Goal: Task Accomplishment & Management: Manage account settings

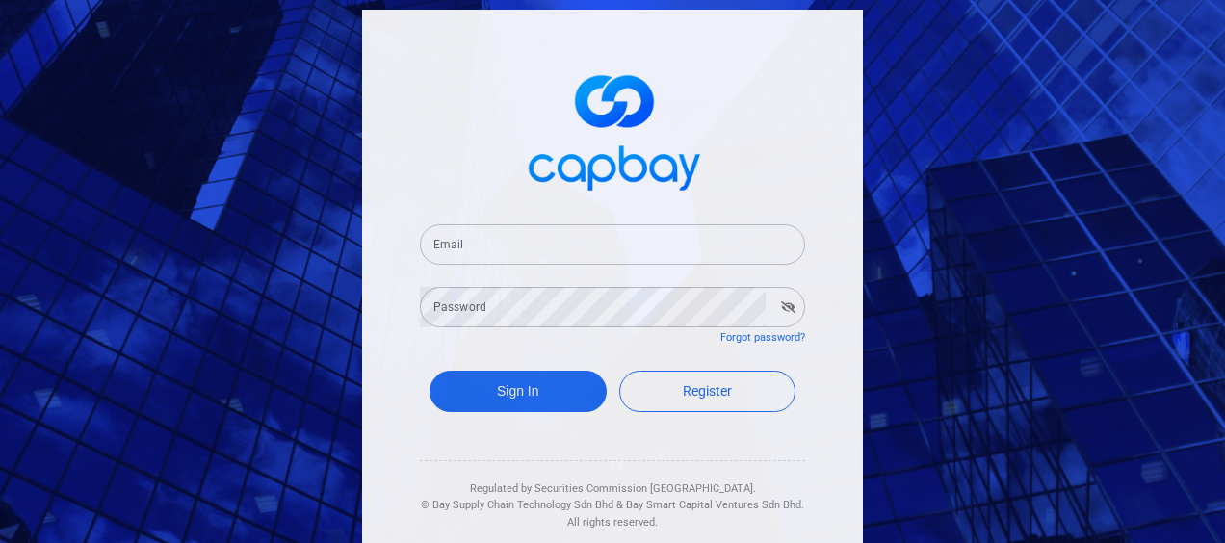
click at [480, 249] on input "Email" at bounding box center [612, 244] width 385 height 40
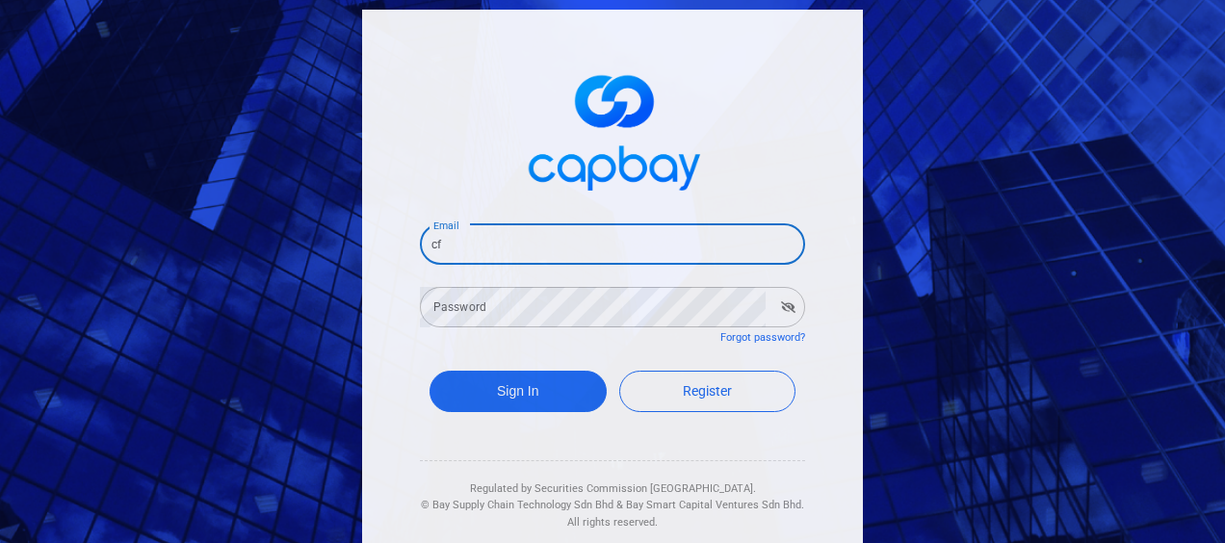
type input "[EMAIL_ADDRESS][DOMAIN_NAME]"
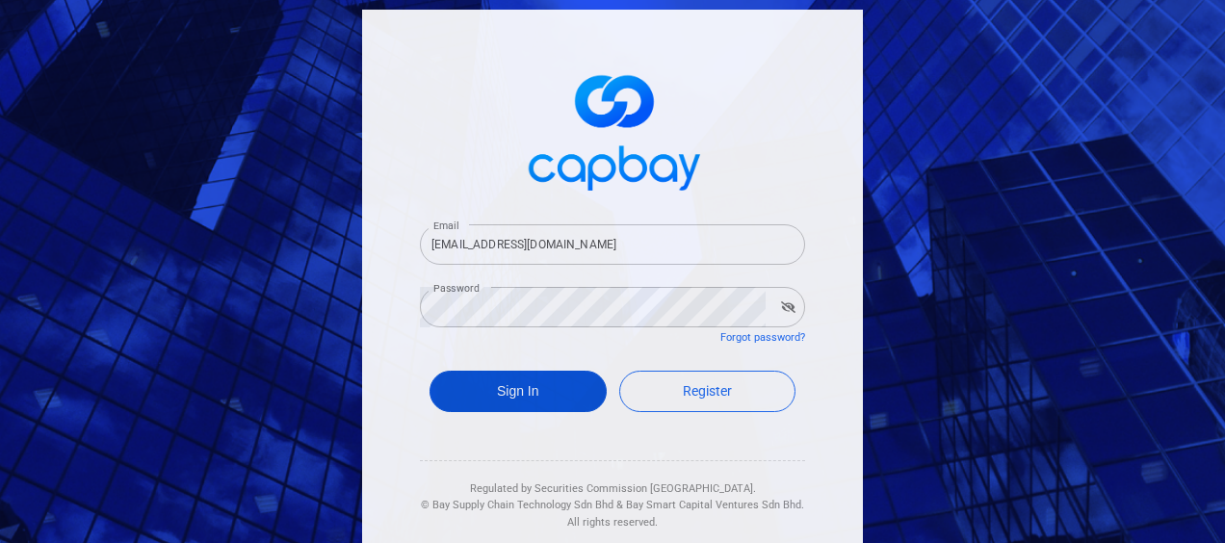
click at [483, 400] on button "Sign In" at bounding box center [517, 391] width 177 height 41
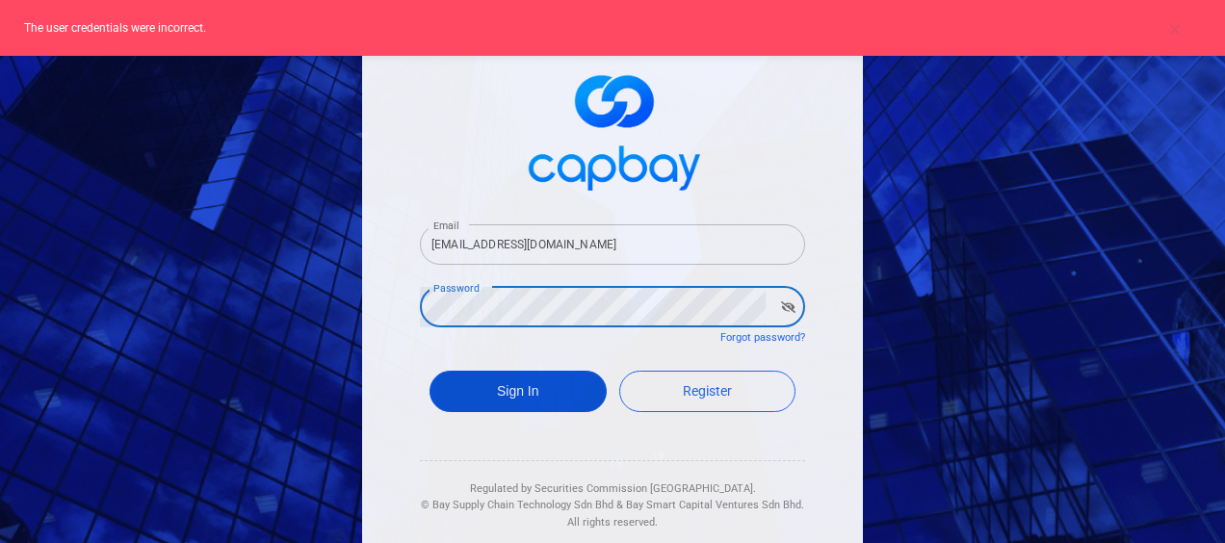
click at [492, 383] on button "Sign In" at bounding box center [517, 391] width 177 height 41
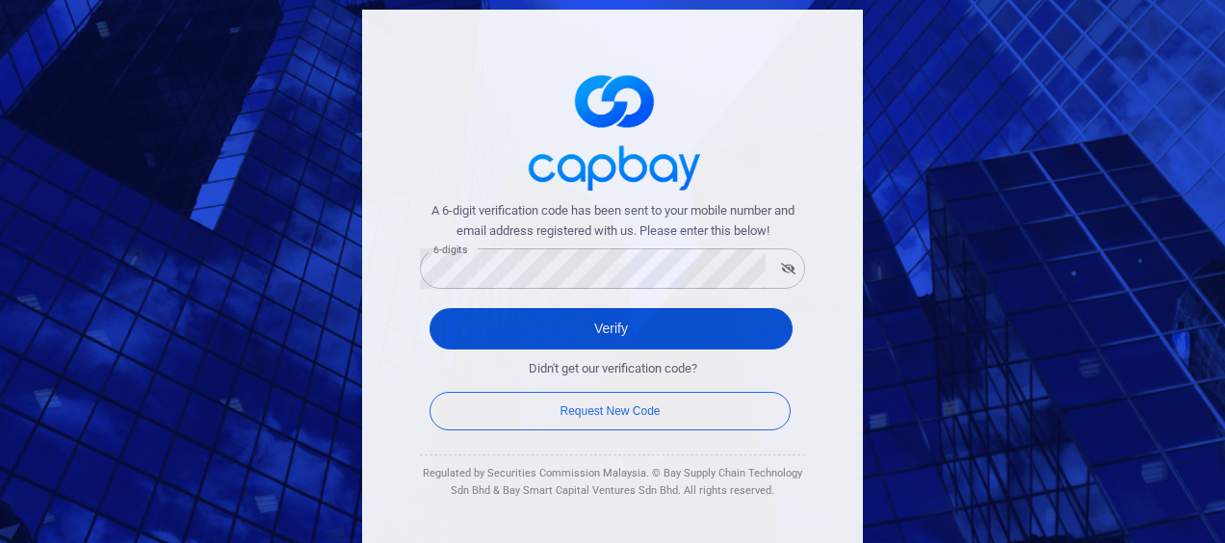
click at [572, 333] on button "Verify" at bounding box center [610, 328] width 363 height 41
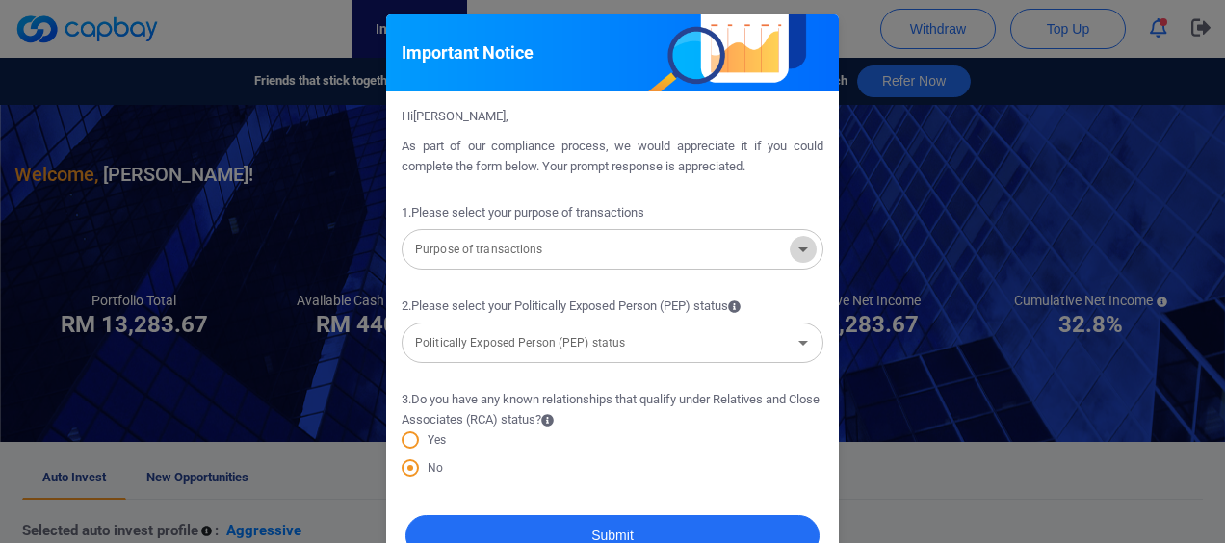
click at [792, 252] on icon "Open" at bounding box center [803, 249] width 23 height 23
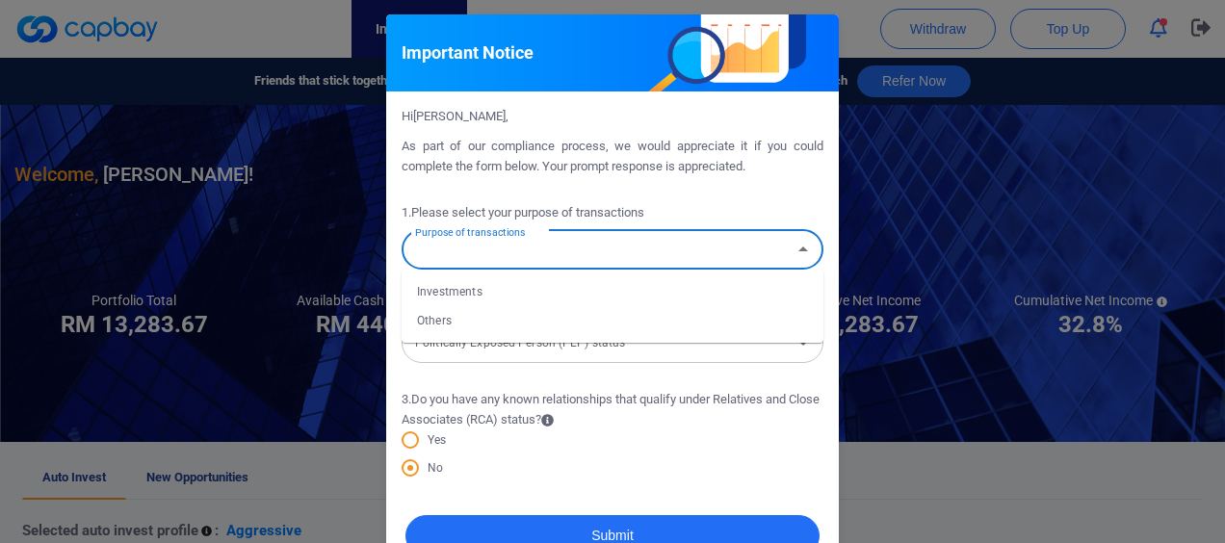
click at [464, 290] on li "Investments" at bounding box center [613, 291] width 422 height 29
type input "Investments"
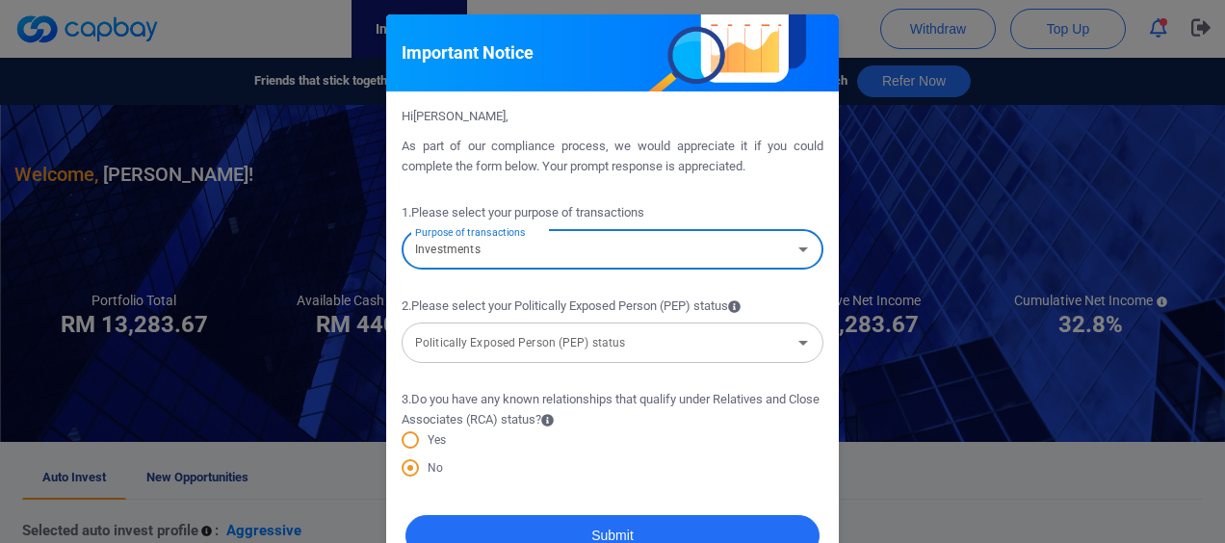
click at [800, 348] on icon "Open" at bounding box center [803, 342] width 23 height 23
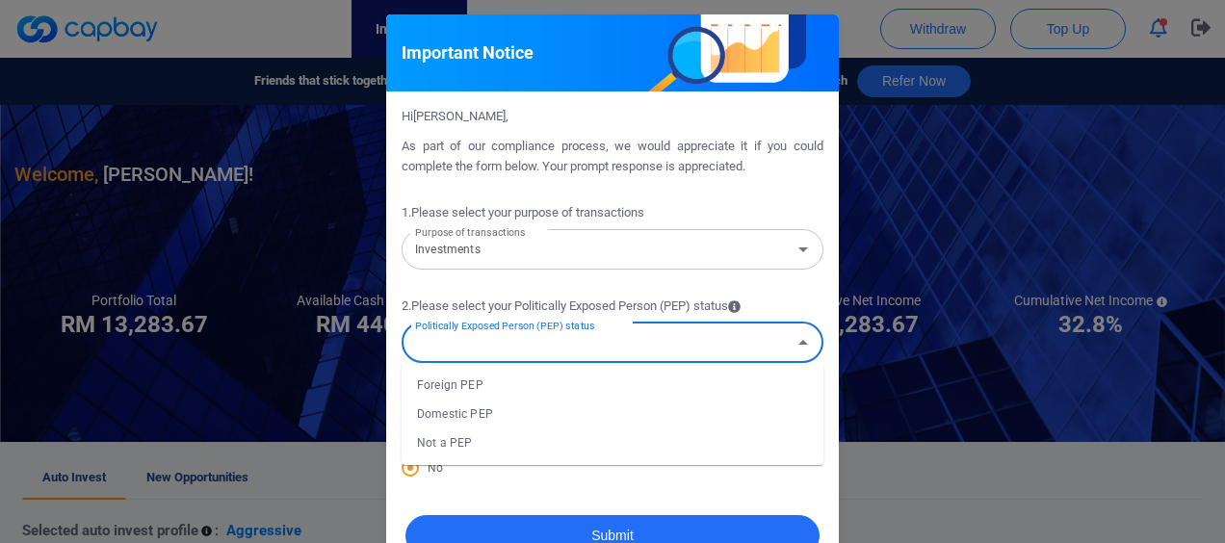
click at [481, 436] on li "Not a PEP" at bounding box center [613, 443] width 422 height 29
type input "Not a PEP"
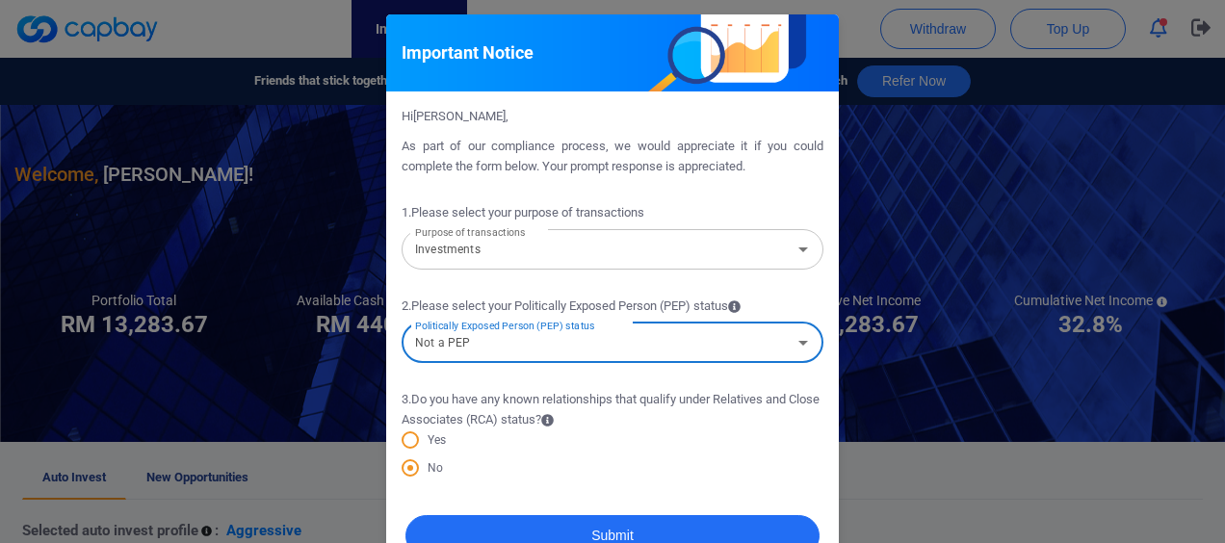
click at [734, 480] on div "No" at bounding box center [613, 470] width 422 height 27
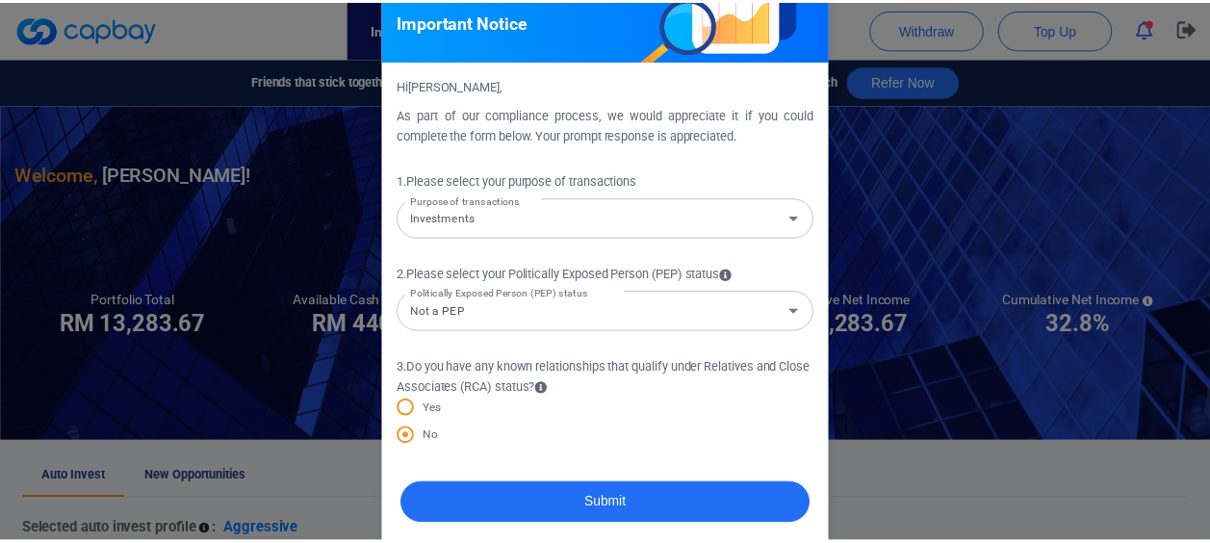
scroll to position [48, 0]
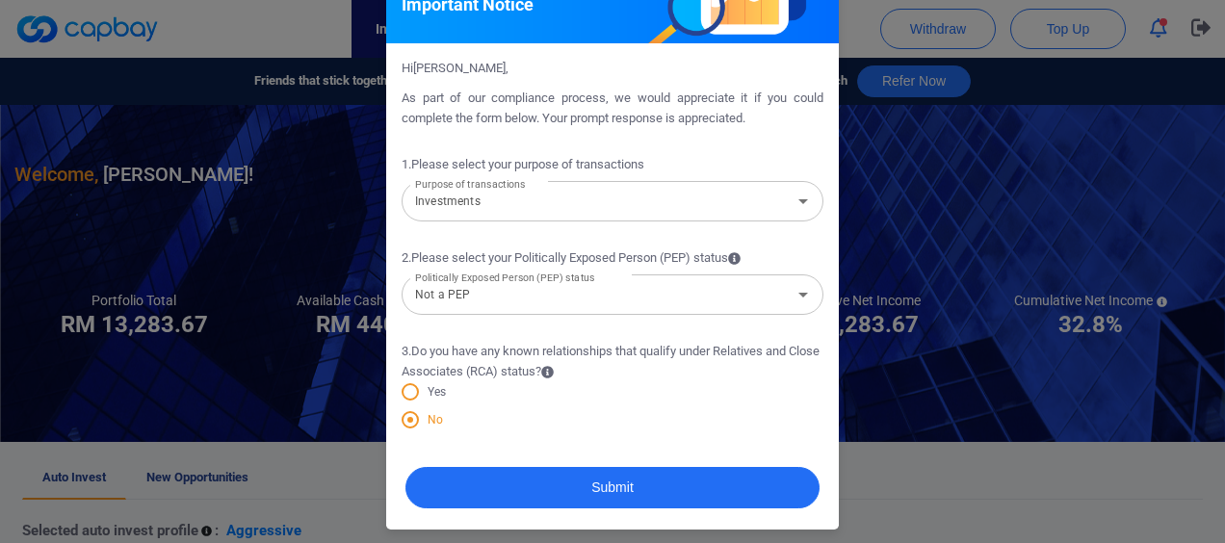
click at [408, 420] on span at bounding box center [410, 419] width 17 height 17
click at [0, 0] on input "No" at bounding box center [0, 0] width 0 height 0
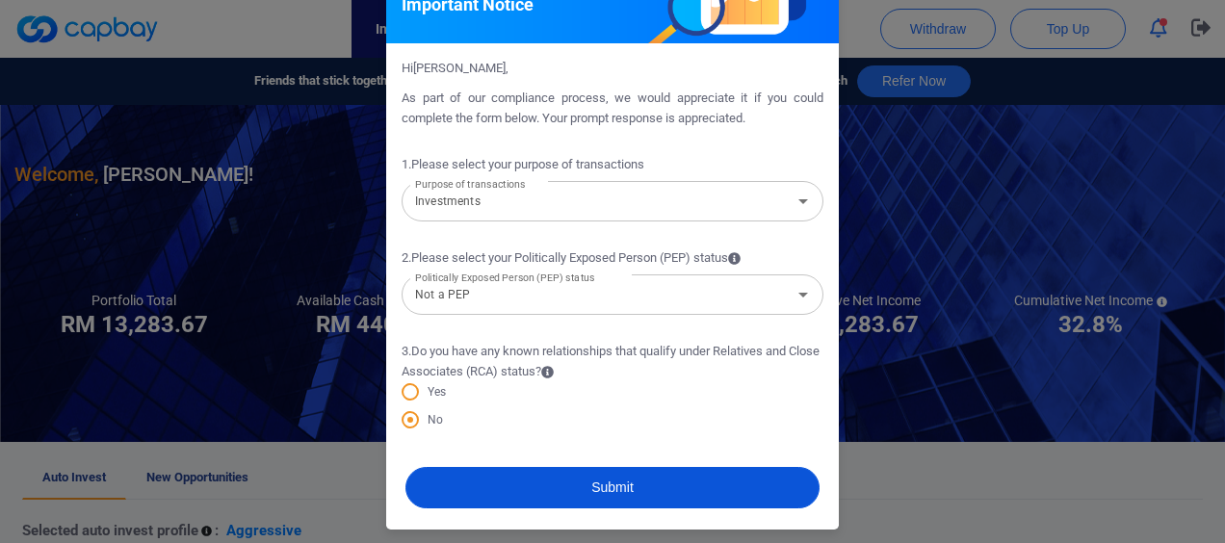
click at [536, 487] on button "Submit" at bounding box center [612, 487] width 414 height 41
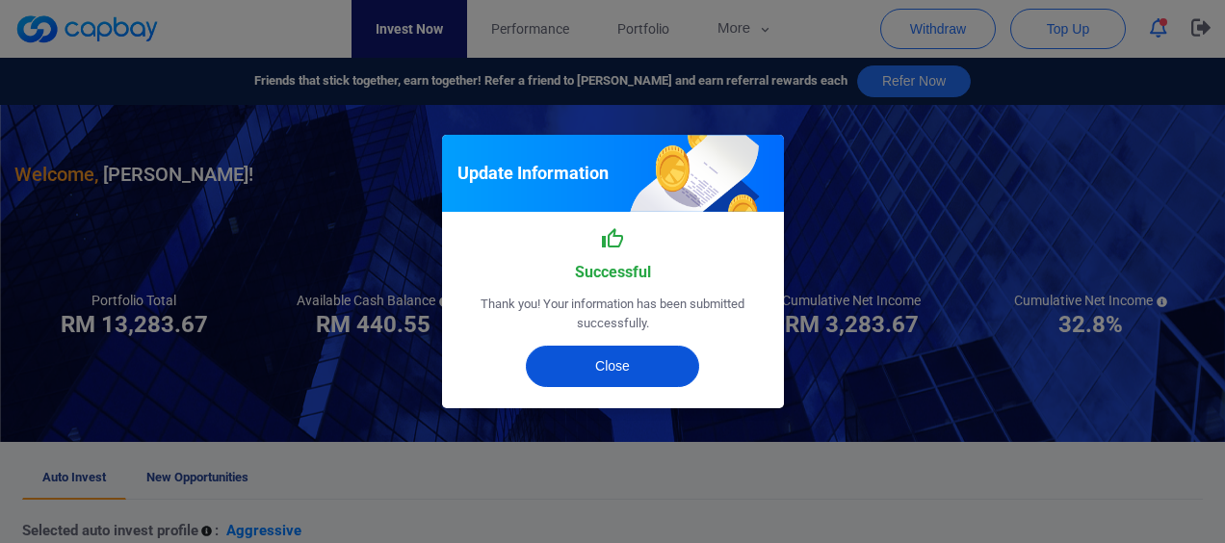
click at [624, 358] on button "Close" at bounding box center [612, 366] width 173 height 41
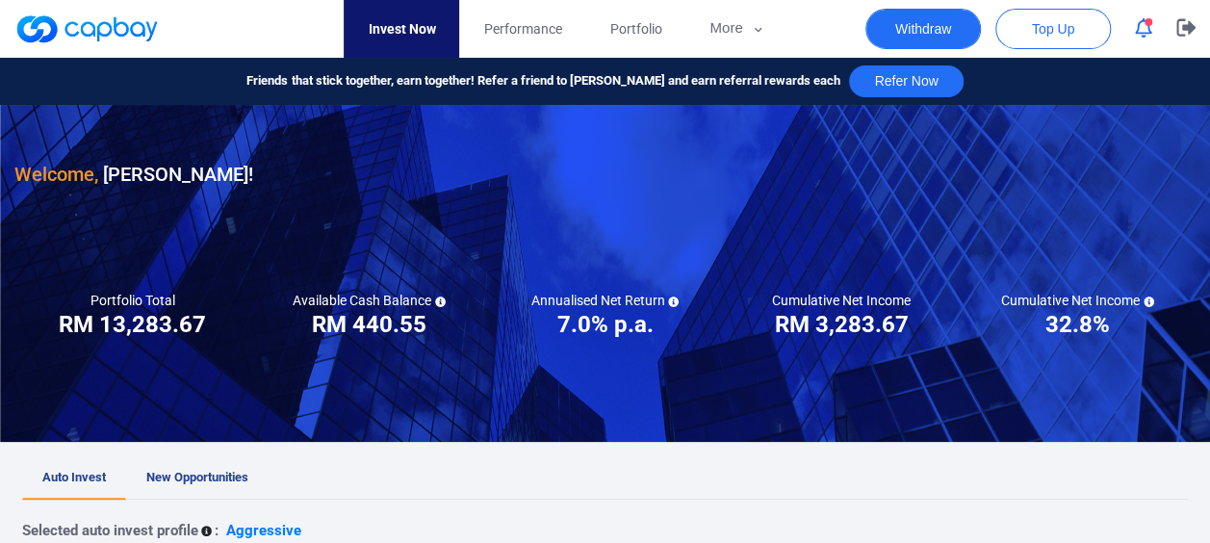
click at [905, 30] on button "Withdraw" at bounding box center [924, 29] width 116 height 40
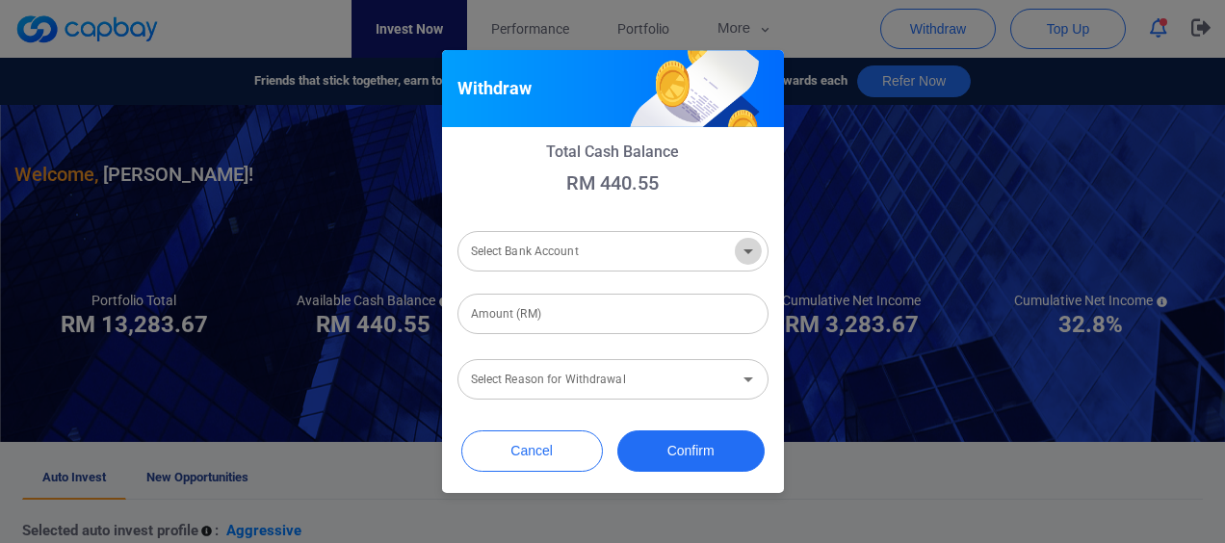
click at [743, 251] on icon "Open" at bounding box center [748, 251] width 23 height 23
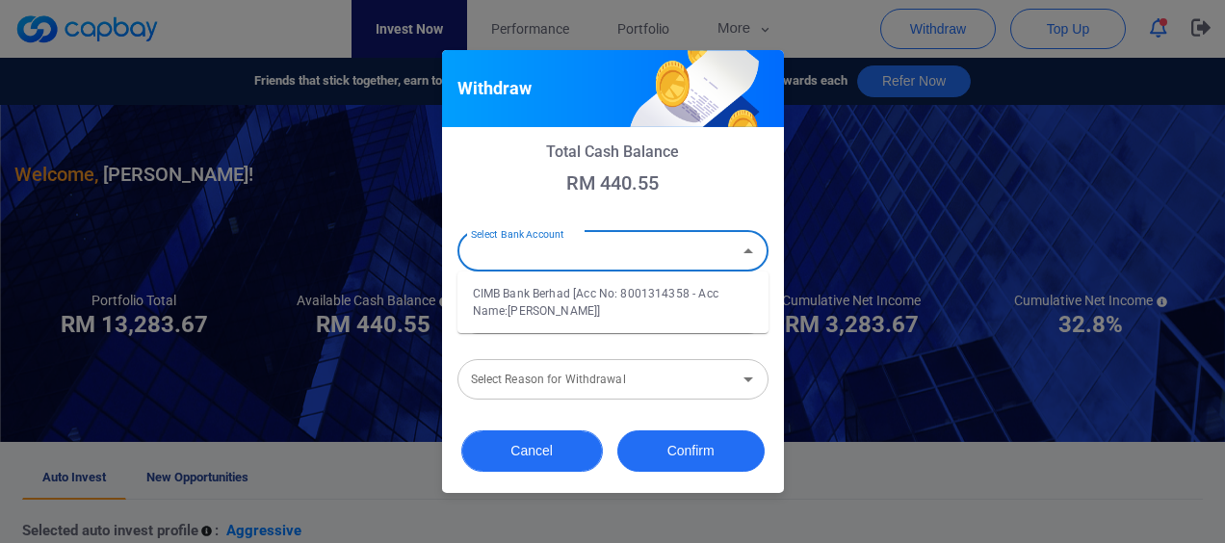
click at [549, 438] on button "Cancel" at bounding box center [532, 450] width 142 height 41
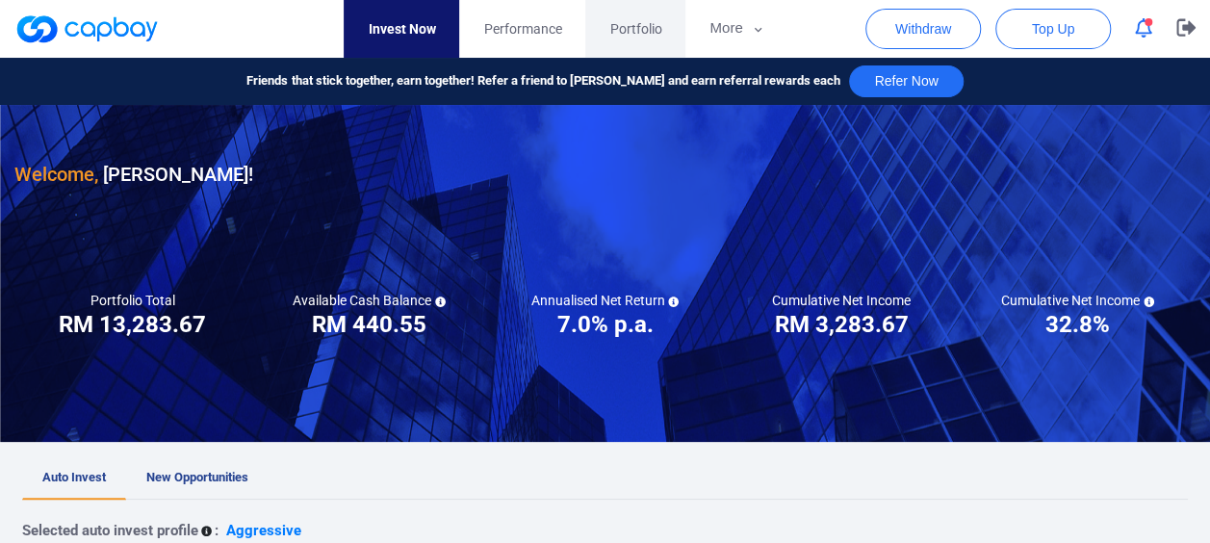
click at [619, 39] on span "Portfolio" at bounding box center [636, 28] width 52 height 21
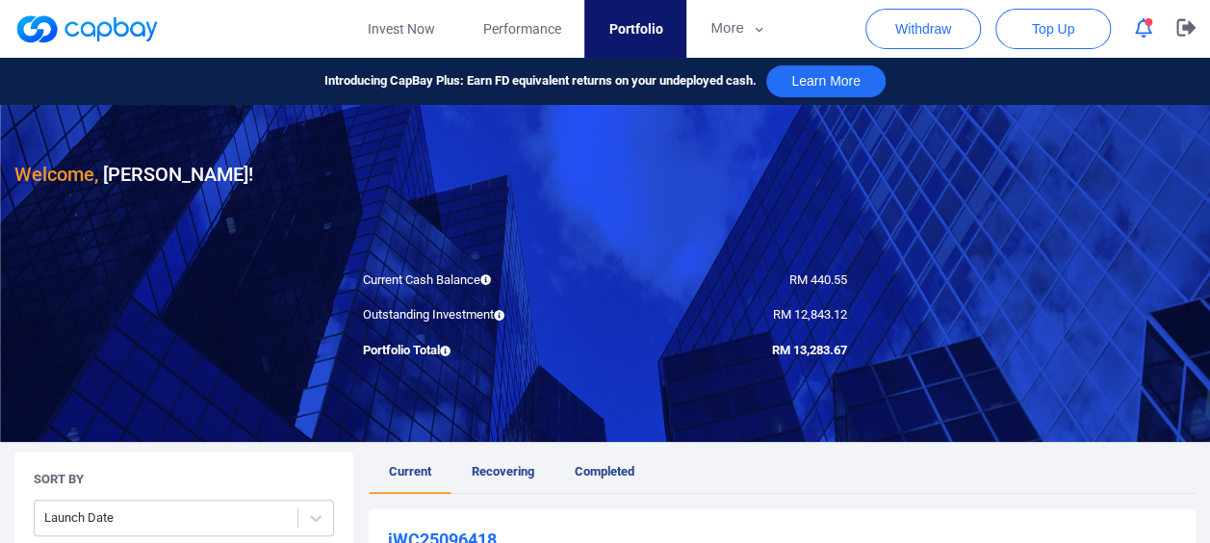
click at [1135, 25] on icon "button" at bounding box center [1143, 28] width 17 height 20
click at [1177, 110] on div "Welcome, [PERSON_NAME] !" at bounding box center [605, 147] width 1182 height 85
click at [738, 17] on button "More" at bounding box center [738, 29] width 103 height 58
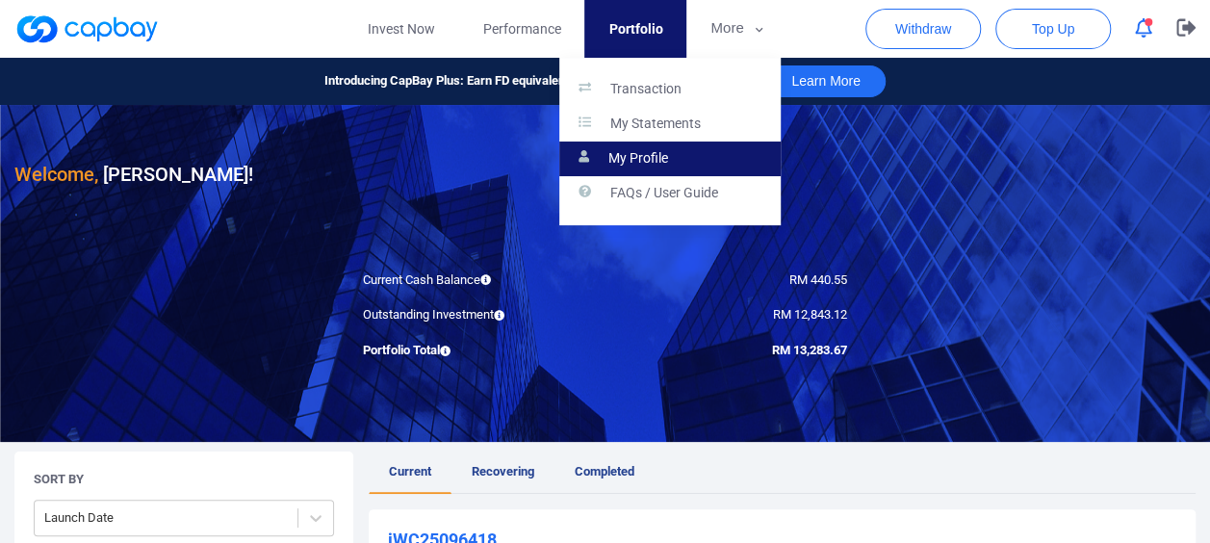
click at [637, 164] on p "My Profile" at bounding box center [639, 158] width 60 height 17
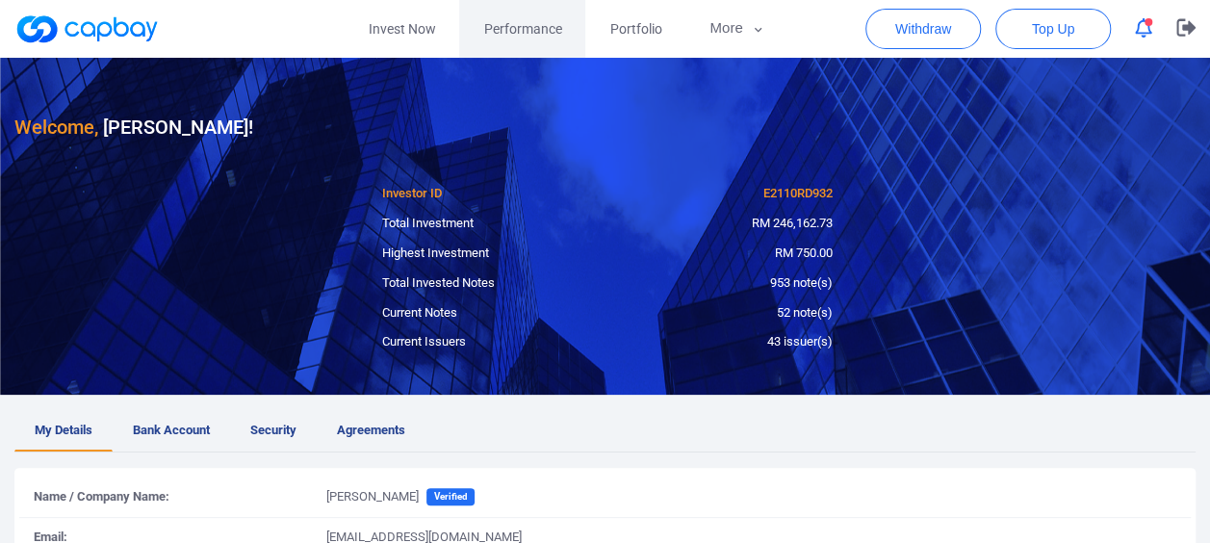
click at [501, 29] on span "Performance" at bounding box center [522, 28] width 78 height 21
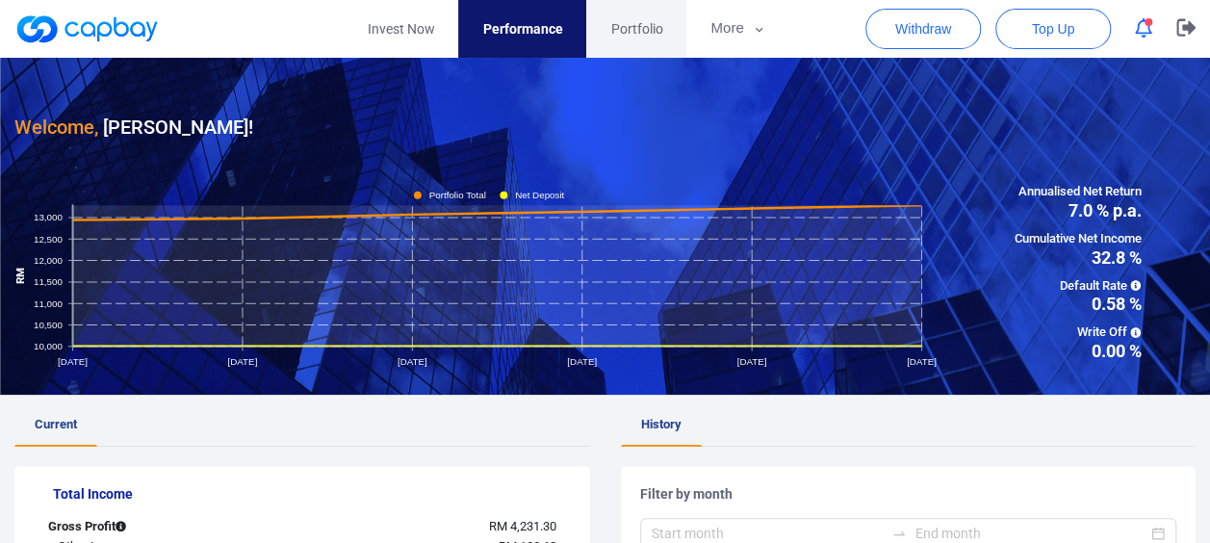
click at [641, 33] on span "Portfolio" at bounding box center [637, 28] width 52 height 21
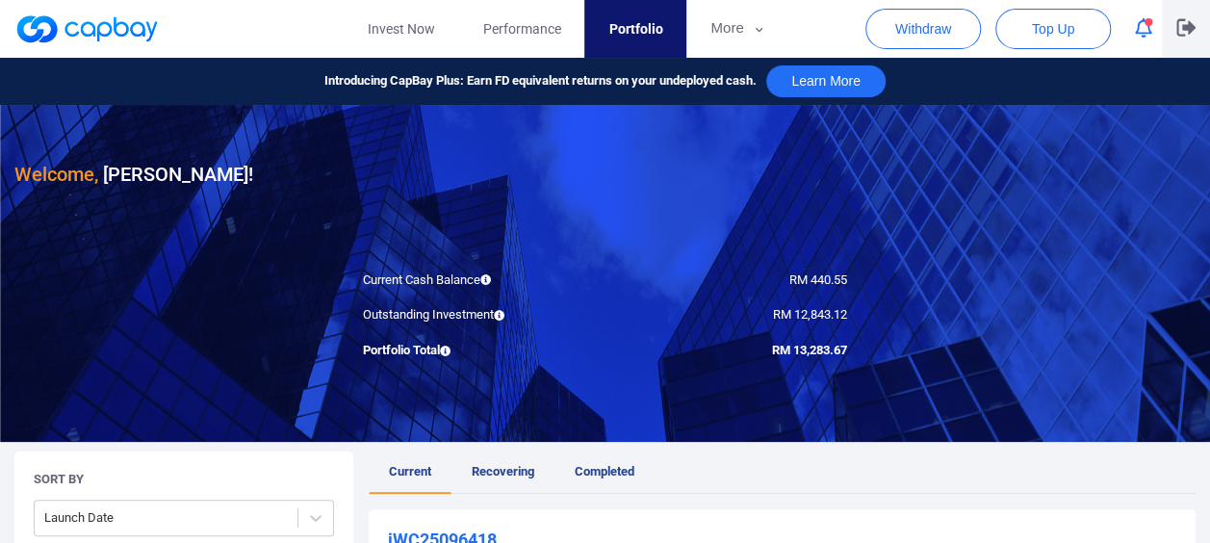
click at [1186, 26] on icon "button" at bounding box center [1186, 27] width 19 height 17
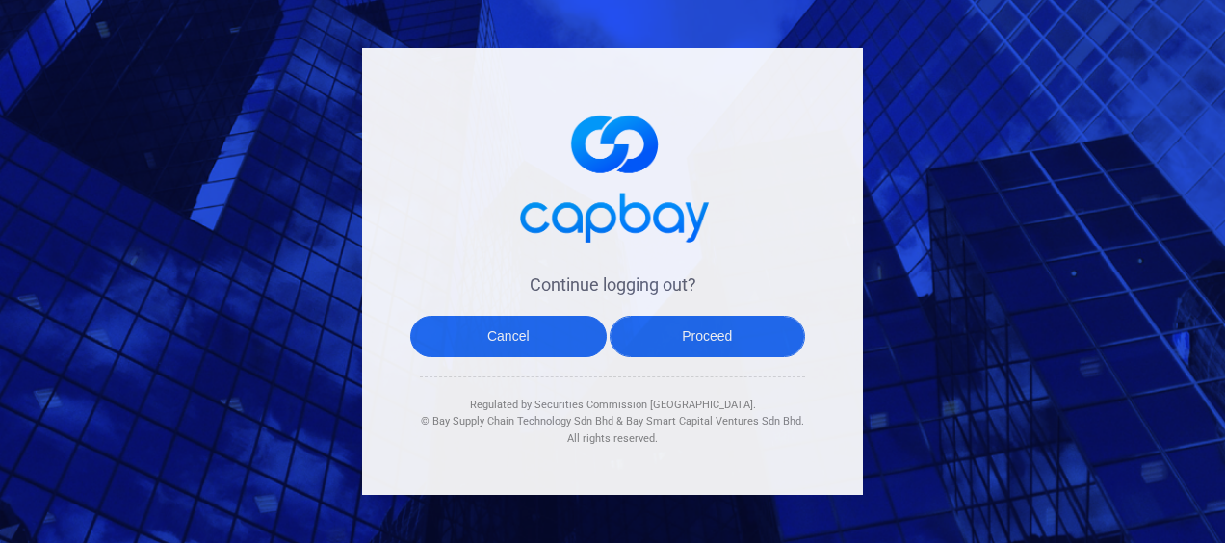
click at [650, 336] on button "Proceed" at bounding box center [708, 336] width 196 height 41
